Goal: Task Accomplishment & Management: Manage account settings

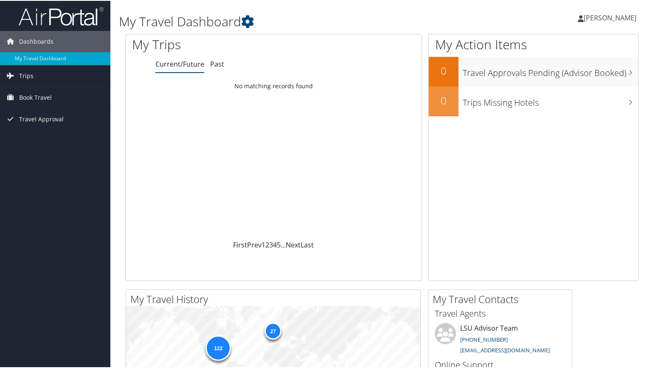
click at [583, 23] on link "[PERSON_NAME]" at bounding box center [611, 16] width 67 height 25
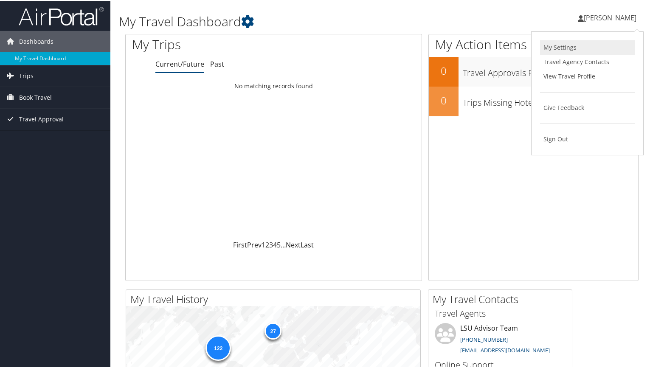
click at [578, 46] on link "My Settings" at bounding box center [587, 46] width 95 height 14
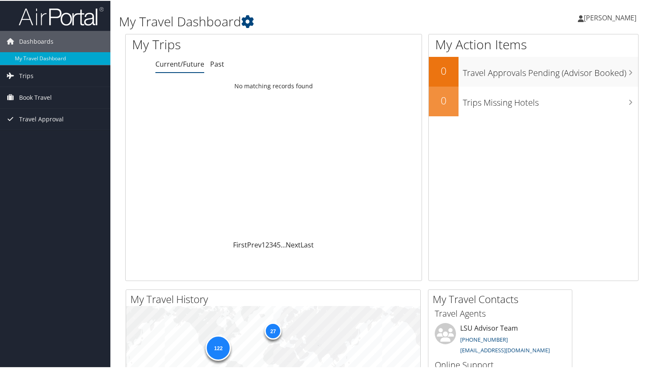
click at [589, 17] on span "[PERSON_NAME]" at bounding box center [610, 16] width 53 height 9
click at [576, 81] on link "View Travel Profile" at bounding box center [587, 75] width 95 height 14
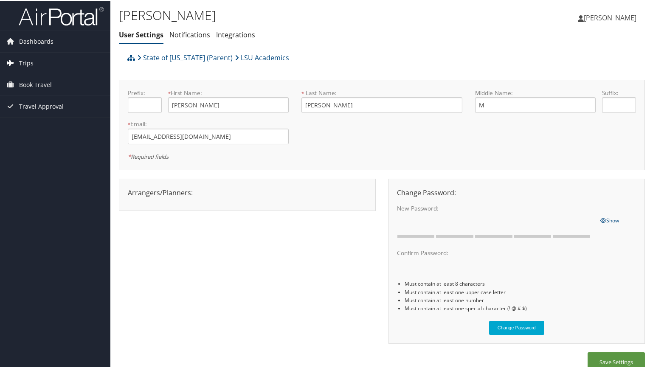
click at [29, 66] on span "Trips" at bounding box center [26, 62] width 14 height 21
click at [49, 122] on span "Book Travel" at bounding box center [35, 122] width 33 height 21
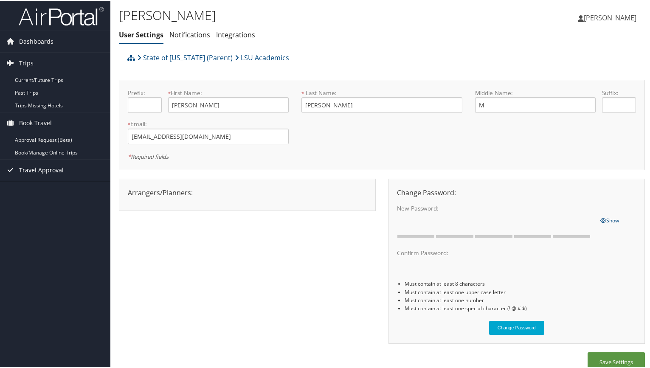
click at [47, 174] on span "Travel Approval" at bounding box center [41, 169] width 45 height 21
click at [181, 343] on div "Arrangers/Planners: Edit Arrangers & Planners .[PERSON_NAME] .Offerzen [PERSON_…" at bounding box center [382, 265] width 526 height 174
click at [594, 10] on link "[PERSON_NAME]" at bounding box center [611, 16] width 67 height 25
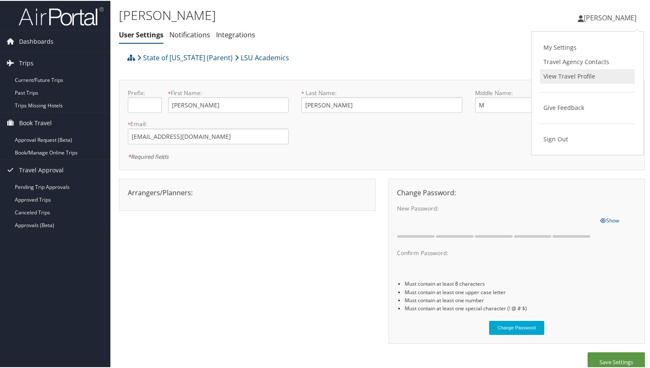
click at [580, 80] on link "View Travel Profile" at bounding box center [587, 75] width 95 height 14
